Goal: Obtain resource: Download file/media

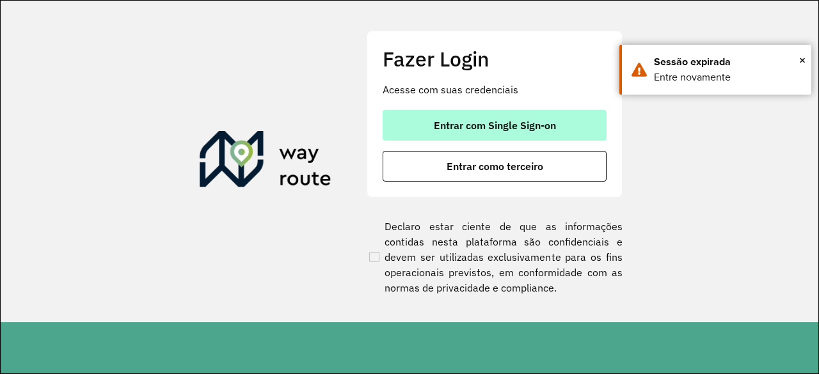
click at [501, 122] on span "Entrar com Single Sign-on" at bounding box center [495, 125] width 122 height 10
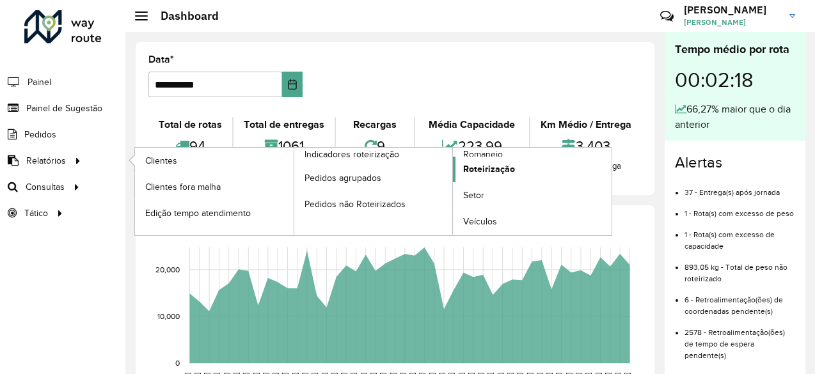
click at [507, 166] on span "Roteirização" at bounding box center [489, 168] width 52 height 13
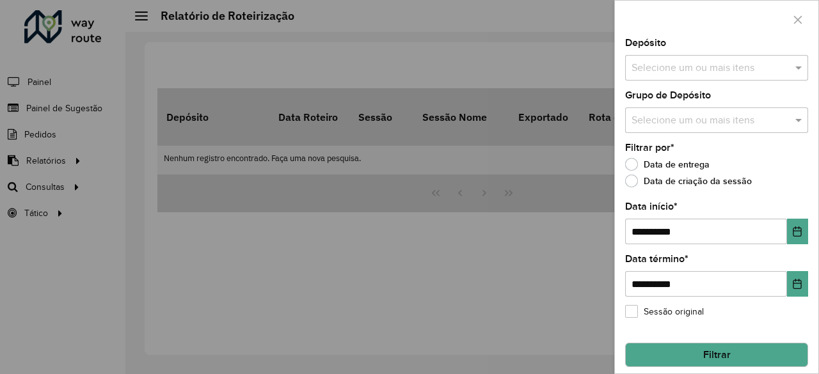
click at [760, 70] on input "text" at bounding box center [710, 68] width 164 height 15
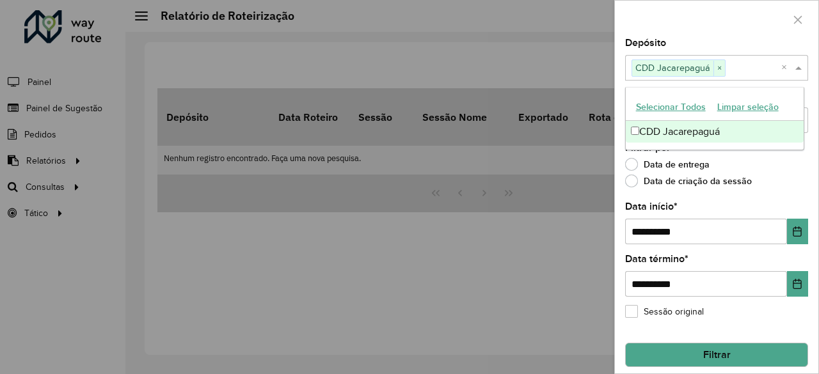
click at [772, 170] on div "Data de entrega" at bounding box center [716, 167] width 183 height 15
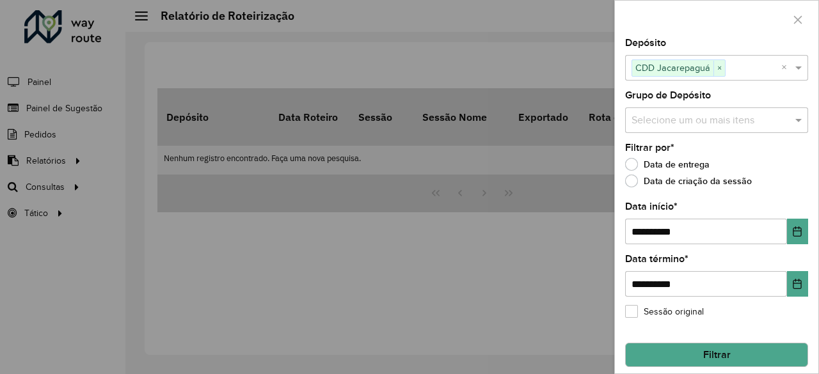
click at [697, 123] on input "text" at bounding box center [710, 120] width 164 height 15
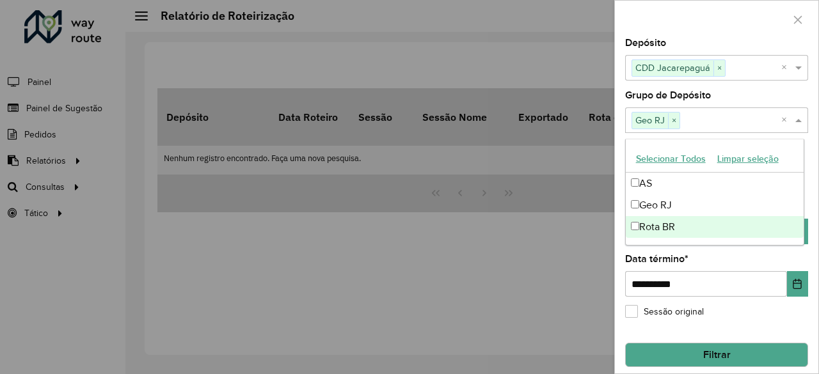
click at [755, 259] on div "**********" at bounding box center [716, 276] width 183 height 42
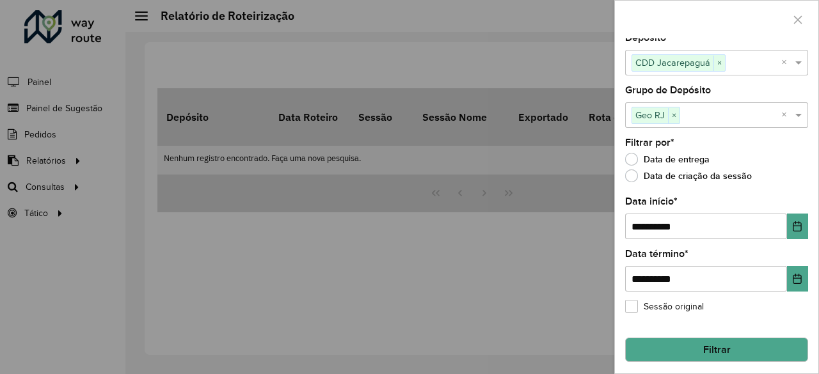
scroll to position [8, 0]
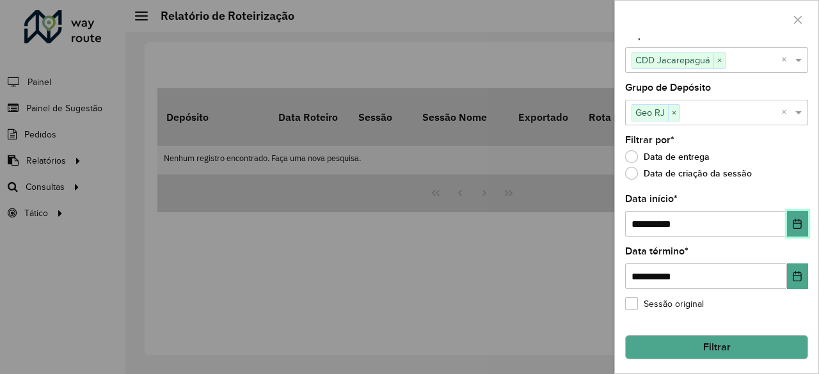
click at [787, 225] on button "Choose Date" at bounding box center [797, 224] width 21 height 26
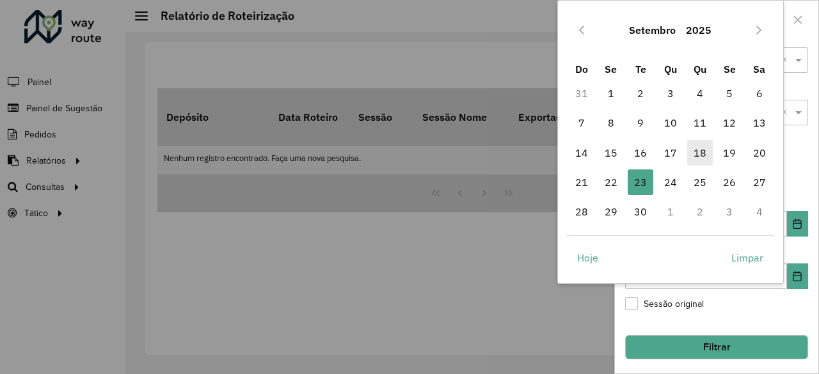
click at [692, 156] on span "18" at bounding box center [700, 153] width 26 height 26
type input "**********"
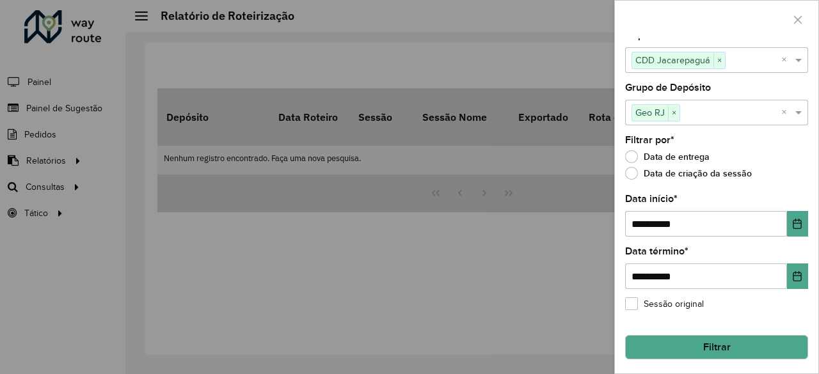
click at [718, 343] on button "Filtrar" at bounding box center [716, 347] width 183 height 24
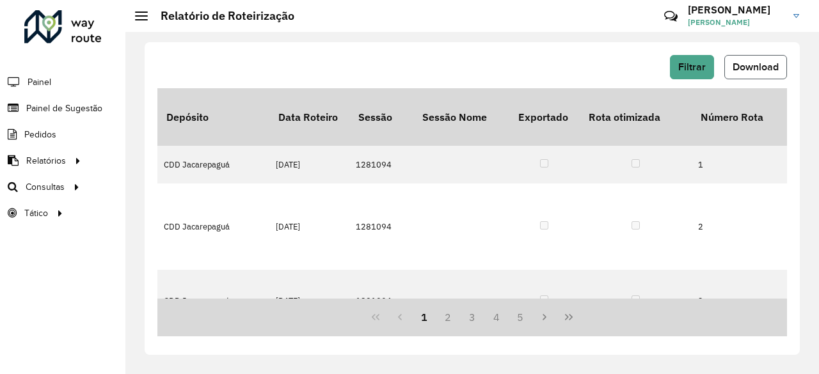
click at [773, 67] on span "Download" at bounding box center [755, 66] width 46 height 11
